Goal: Task Accomplishment & Management: Use online tool/utility

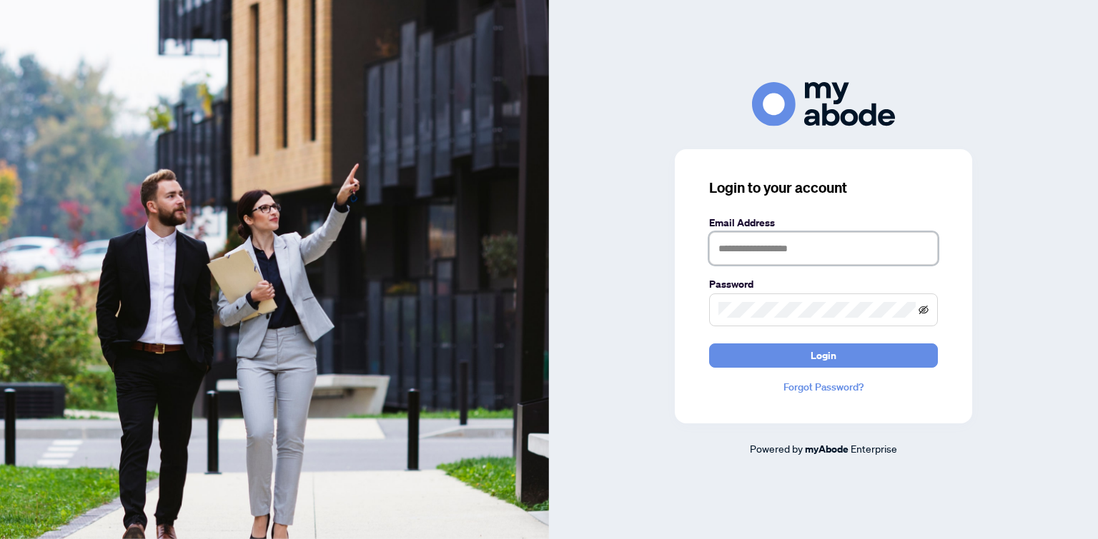
type input "**********"
click at [922, 311] on icon "eye-invisible" at bounding box center [923, 309] width 10 height 9
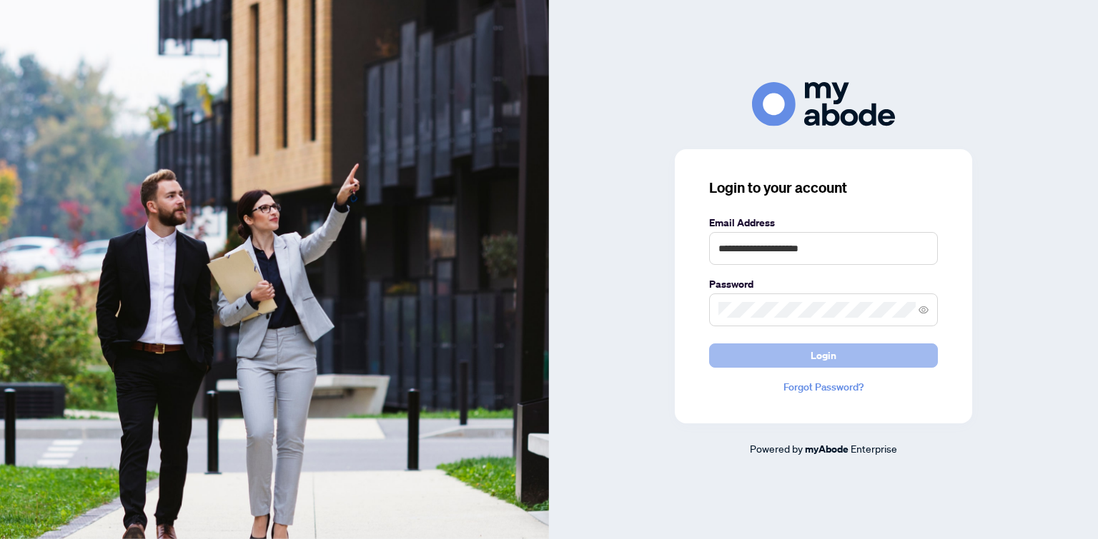
click at [857, 353] on button "Login" at bounding box center [823, 356] width 229 height 24
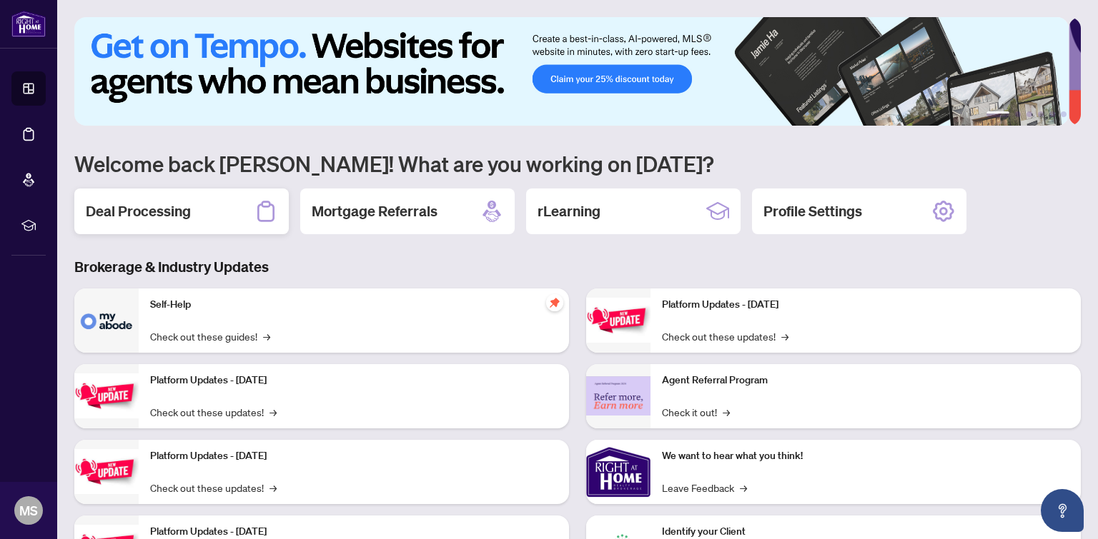
click at [196, 204] on div "Deal Processing" at bounding box center [181, 212] width 214 height 46
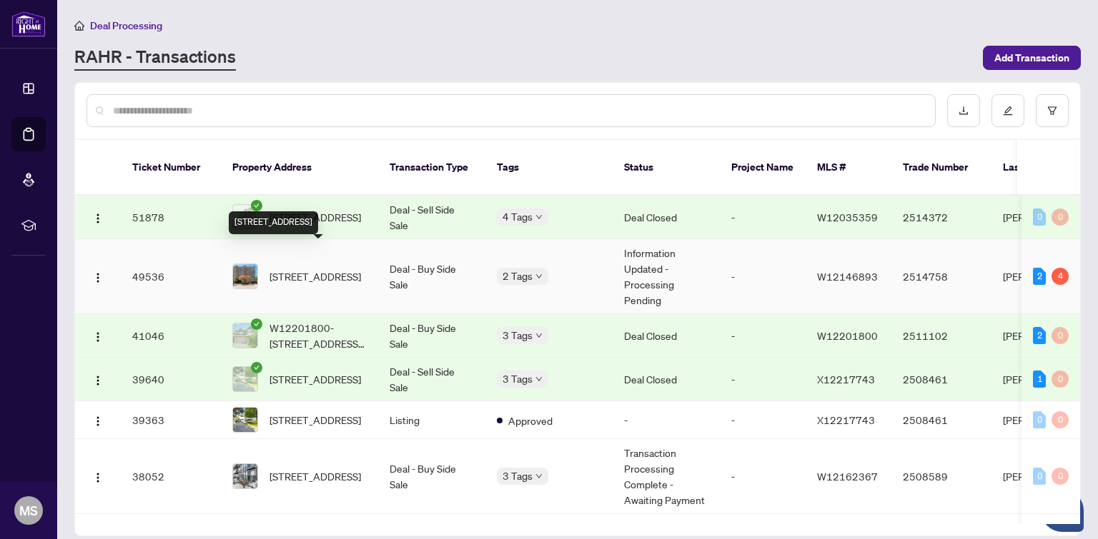
click at [338, 269] on span "502-1901 Pilgrims Way, Oakville, Ontario L6M 2W9, Canada" at bounding box center [314, 277] width 91 height 16
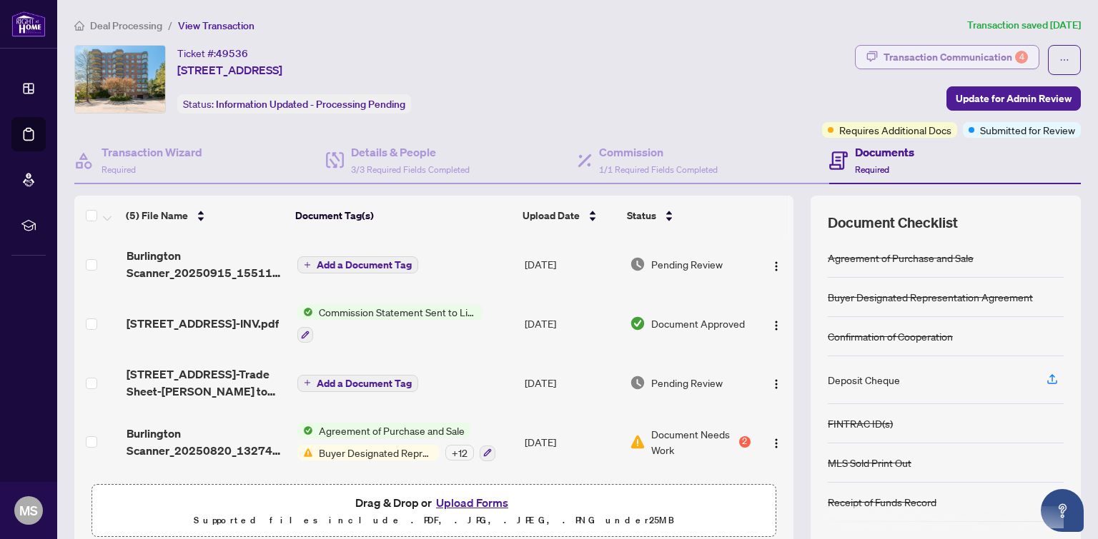
click at [947, 56] on div "Transaction Communication 4" at bounding box center [955, 57] width 144 height 23
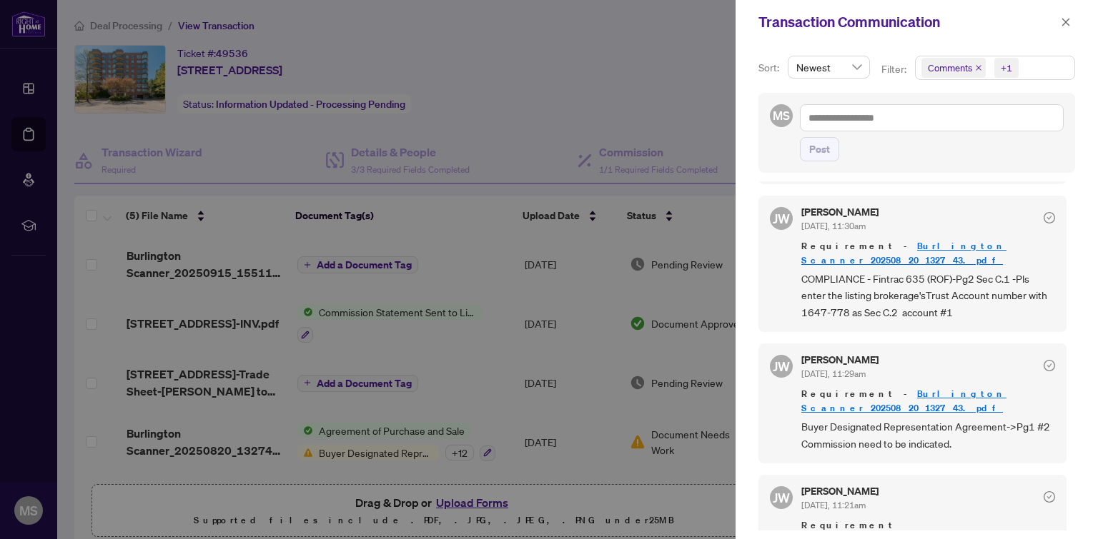
scroll to position [2, 0]
click at [657, 56] on div at bounding box center [549, 269] width 1098 height 539
click at [1068, 21] on icon "close" at bounding box center [1065, 22] width 10 height 10
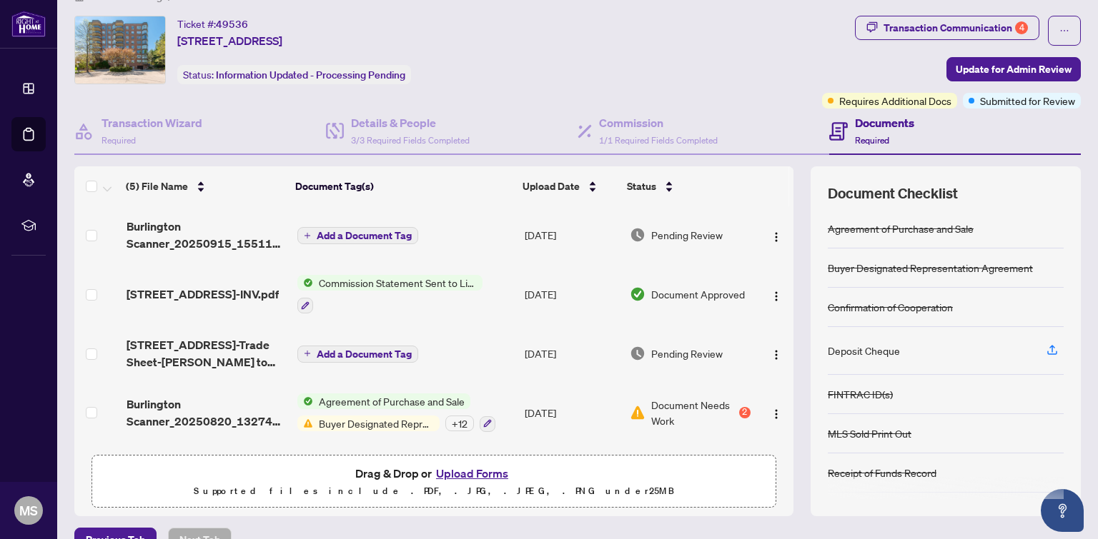
scroll to position [57, 0]
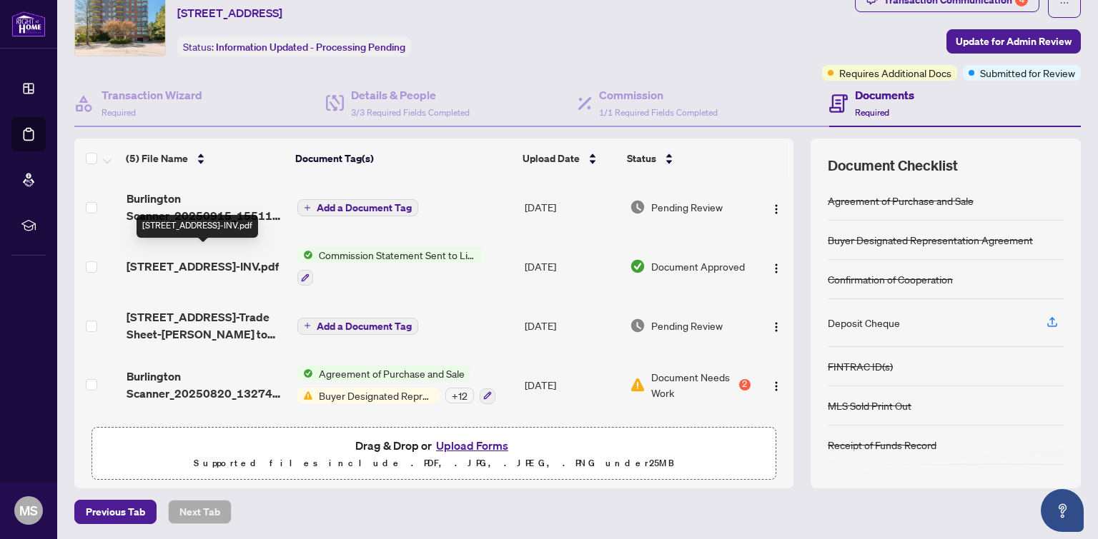
click at [193, 258] on span "1901 Pilgrims Way 502-INV.pdf" at bounding box center [202, 266] width 152 height 17
